Goal: Task Accomplishment & Management: Use online tool/utility

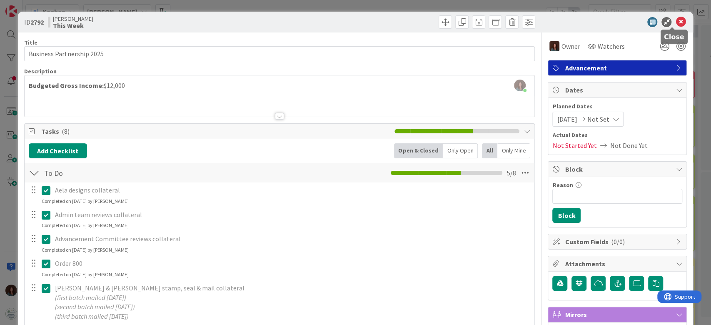
click at [675, 20] on icon at bounding box center [680, 22] width 10 height 10
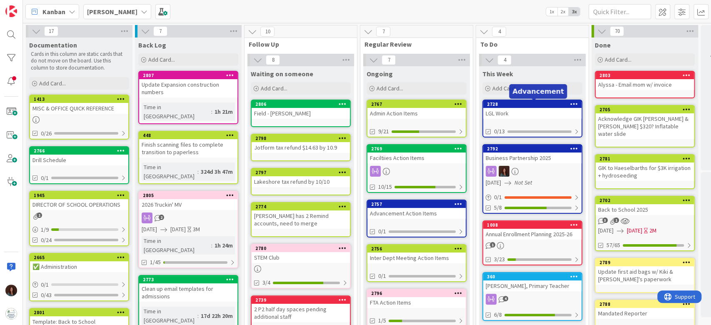
click at [525, 104] on div "2728" at bounding box center [534, 104] width 95 height 6
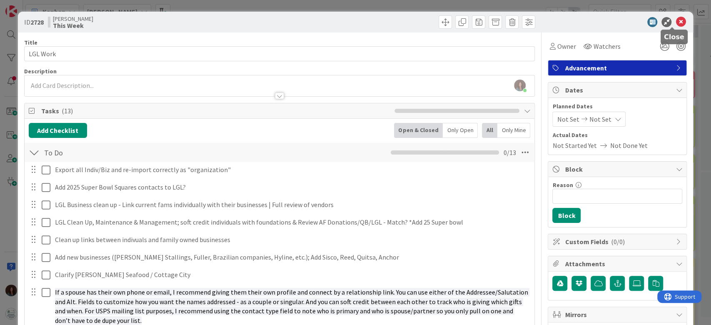
click at [675, 19] on icon at bounding box center [680, 22] width 10 height 10
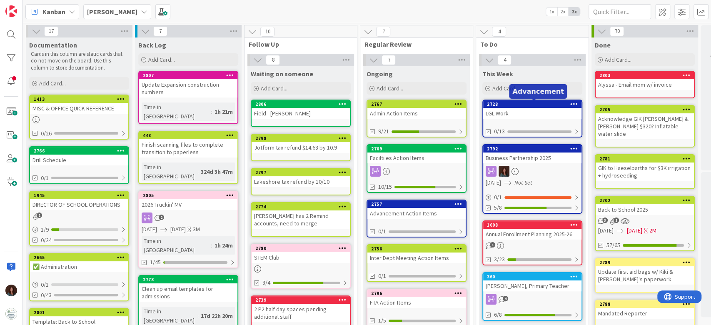
click at [510, 102] on div "2728" at bounding box center [534, 104] width 95 height 6
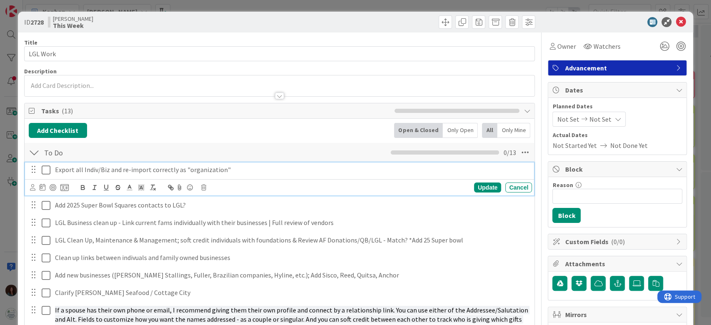
click at [131, 168] on p "Export all Indiv/Biz and re-import correctly as "organization"" at bounding box center [291, 170] width 473 height 10
click at [475, 185] on div "Update" at bounding box center [487, 187] width 27 height 10
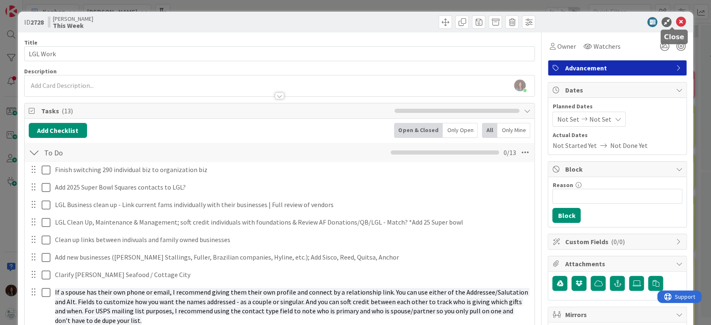
click at [675, 21] on icon at bounding box center [680, 22] width 10 height 10
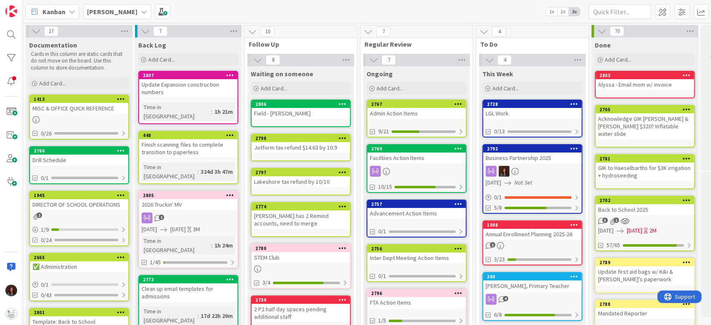
click at [374, 153] on div "Faciltiies Action Items" at bounding box center [416, 157] width 98 height 11
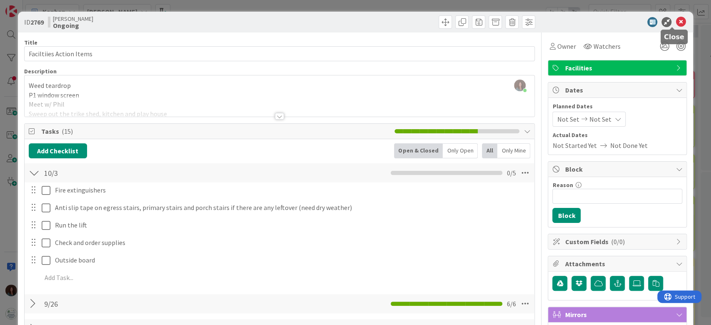
click at [675, 19] on icon at bounding box center [680, 22] width 10 height 10
